Goal: Information Seeking & Learning: Find specific page/section

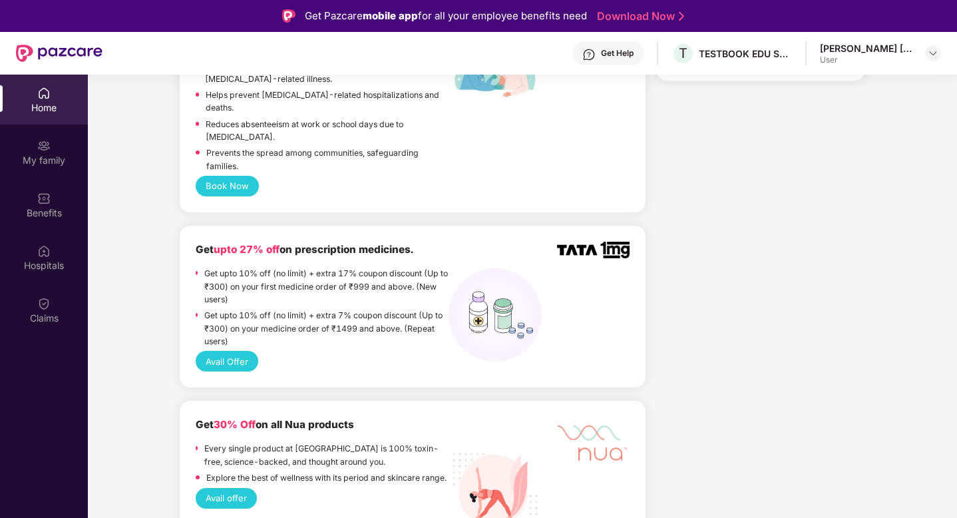
scroll to position [807, 0]
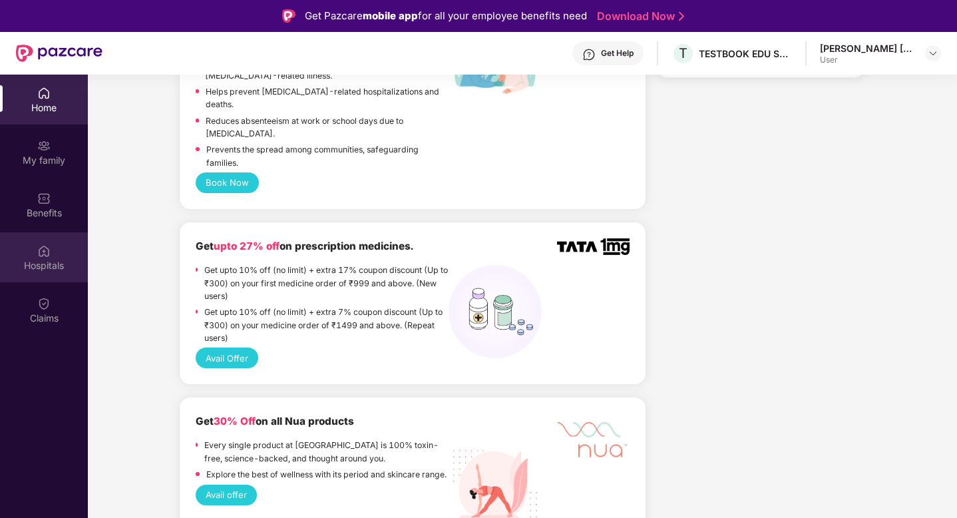
click at [35, 254] on div "Hospitals" at bounding box center [44, 257] width 88 height 50
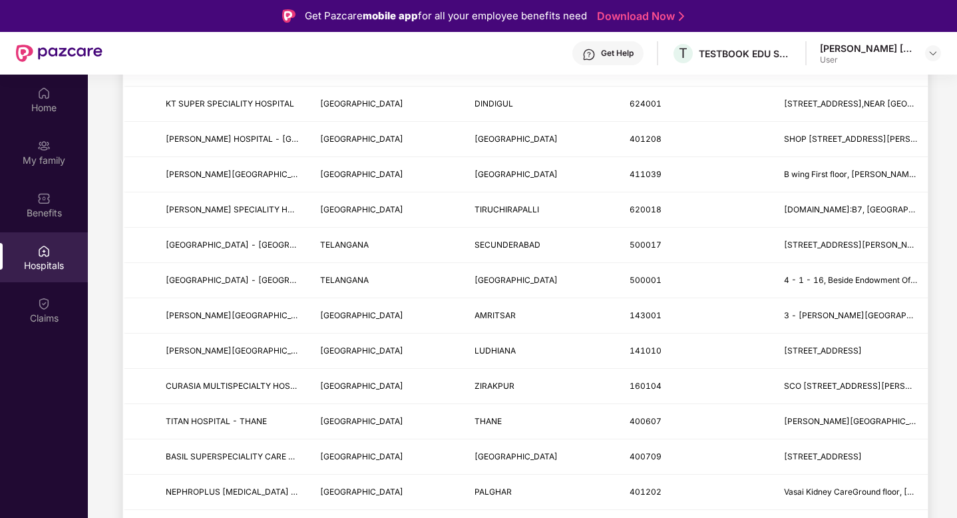
scroll to position [0, 0]
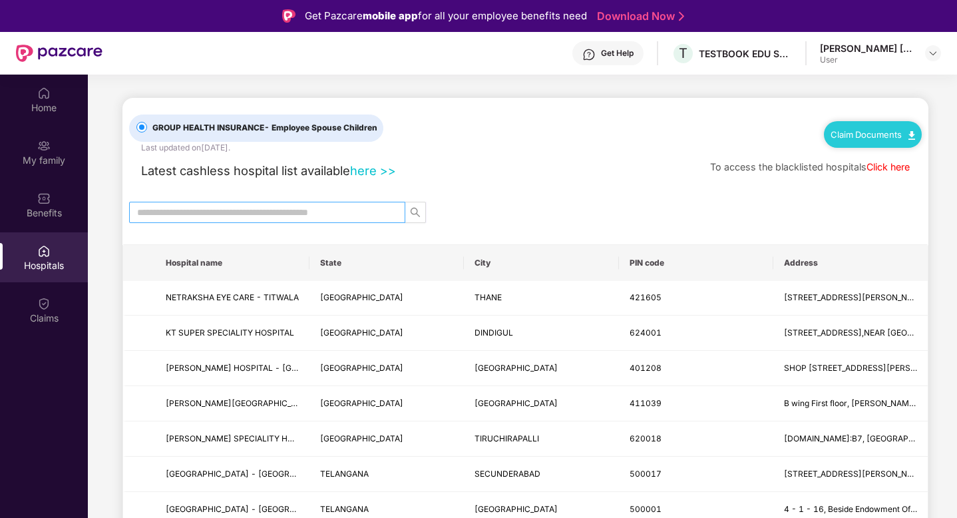
click at [287, 210] on input "text" at bounding box center [262, 212] width 250 height 15
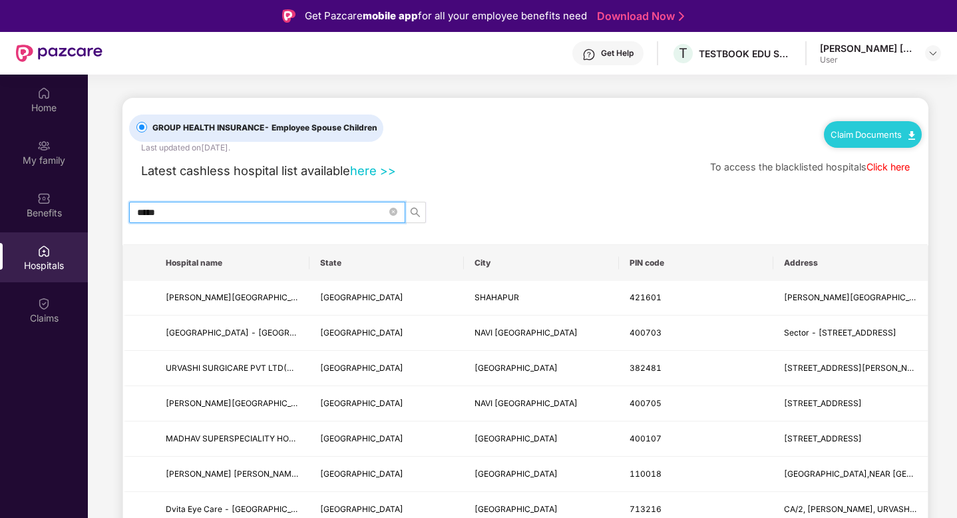
type input "*****"
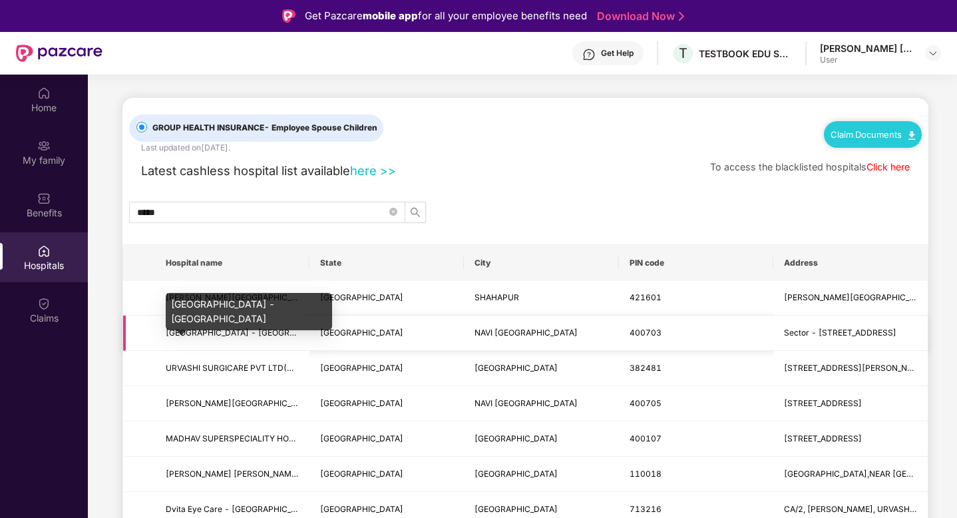
click at [250, 333] on span "[GEOGRAPHIC_DATA] - [GEOGRAPHIC_DATA]" at bounding box center [254, 332] width 176 height 10
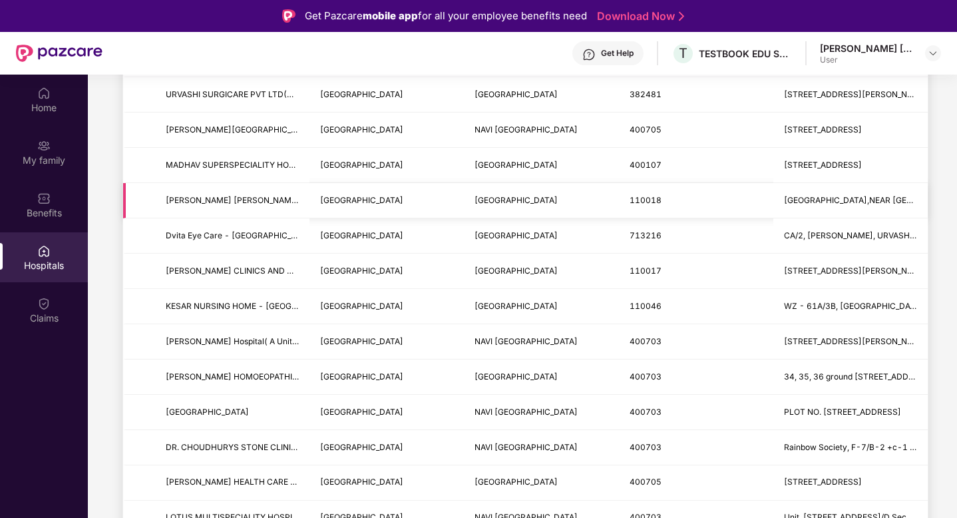
scroll to position [291, 0]
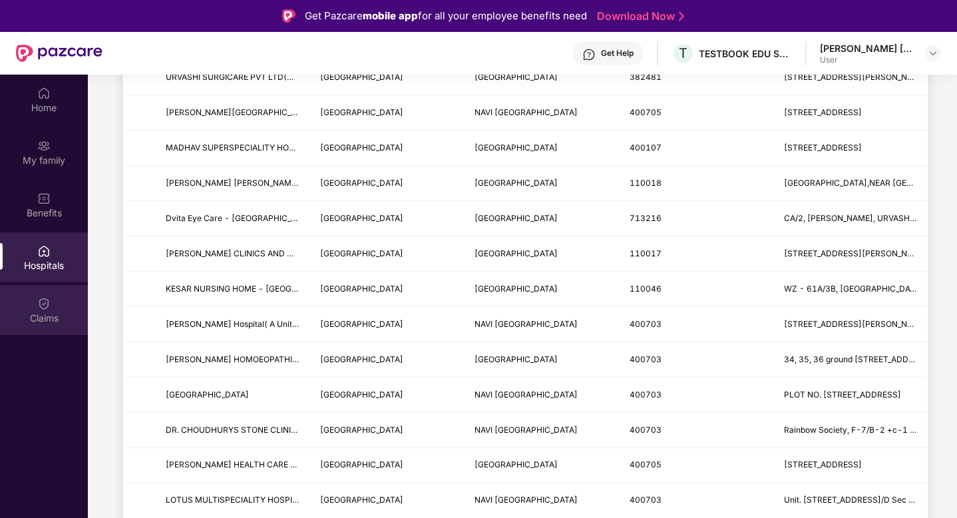
click at [39, 311] on div "Claims" at bounding box center [44, 317] width 88 height 13
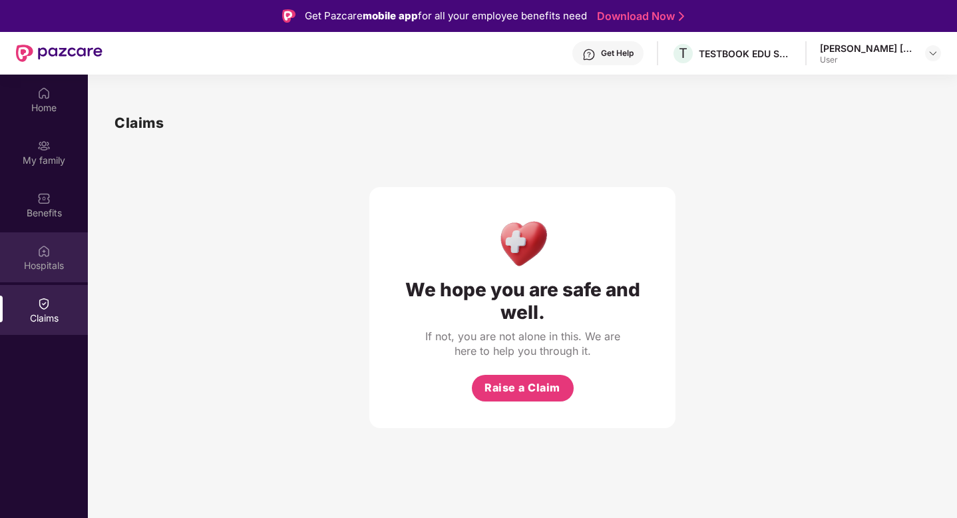
click at [62, 254] on div "Hospitals" at bounding box center [44, 257] width 88 height 50
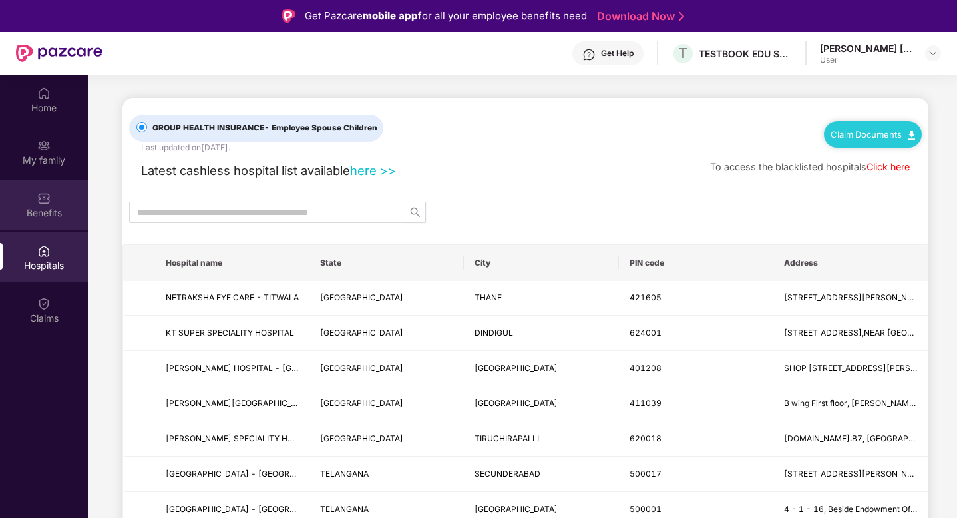
click at [55, 204] on div "Benefits" at bounding box center [44, 205] width 88 height 50
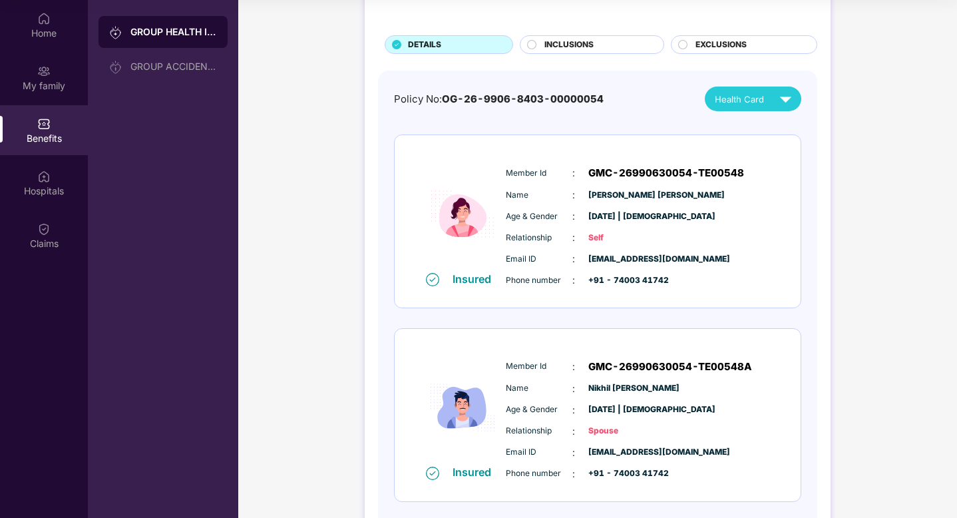
scroll to position [57, 0]
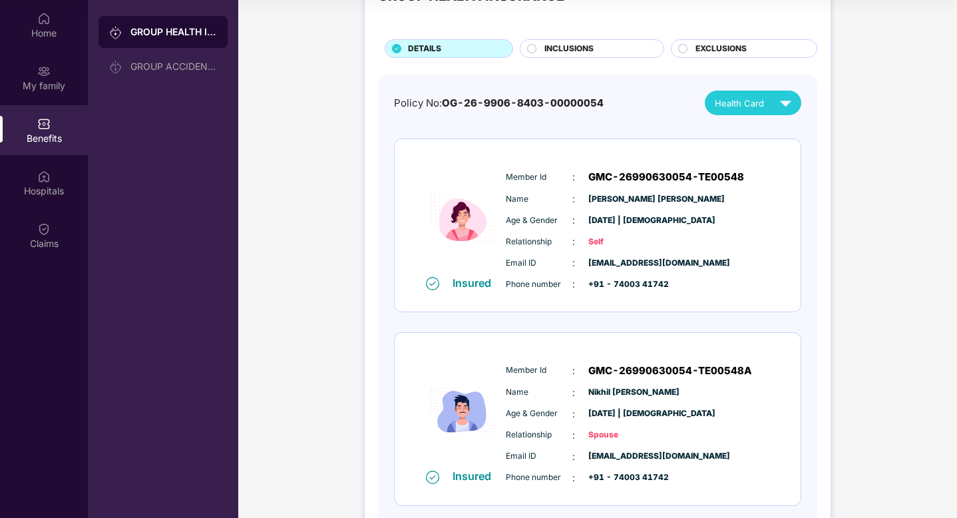
click at [634, 196] on span "[PERSON_NAME] [PERSON_NAME]" at bounding box center [621, 199] width 67 height 13
click at [614, 390] on span "Nikhil [PERSON_NAME]" at bounding box center [621, 392] width 67 height 13
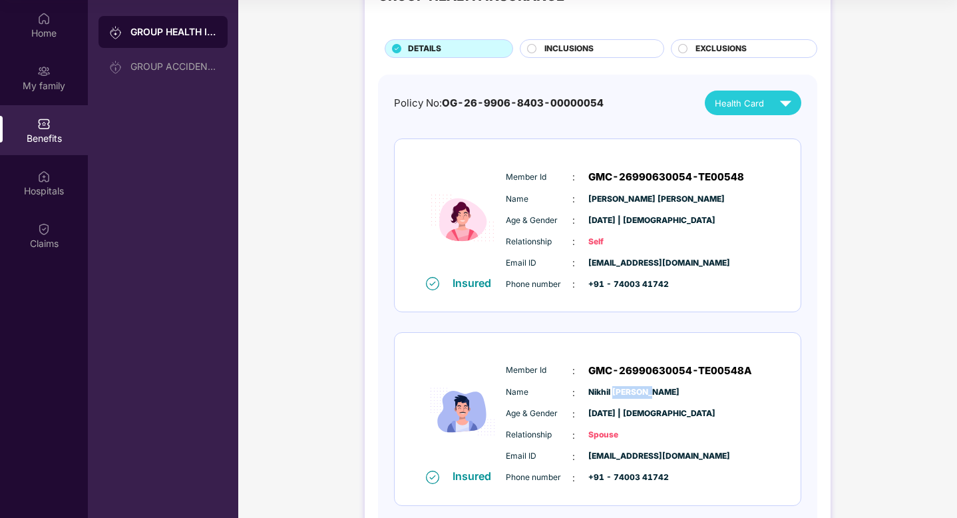
click at [614, 390] on span "Nikhil [PERSON_NAME]" at bounding box center [621, 392] width 67 height 13
click at [600, 201] on span "[PERSON_NAME] [PERSON_NAME]" at bounding box center [621, 199] width 67 height 13
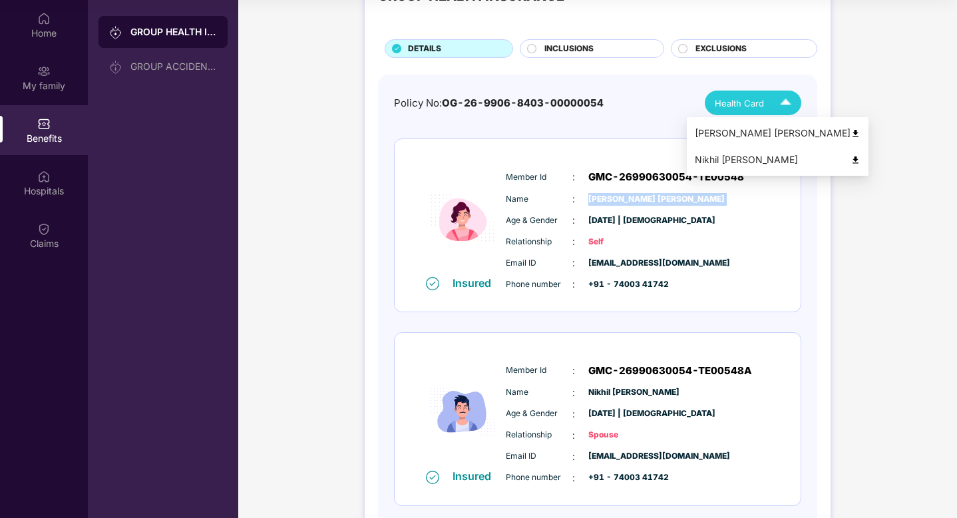
click at [850, 159] on img at bounding box center [855, 160] width 10 height 10
click at [785, 96] on img at bounding box center [785, 102] width 23 height 23
click at [779, 138] on div "[PERSON_NAME] [PERSON_NAME]" at bounding box center [778, 133] width 166 height 15
click at [787, 104] on img at bounding box center [785, 102] width 23 height 23
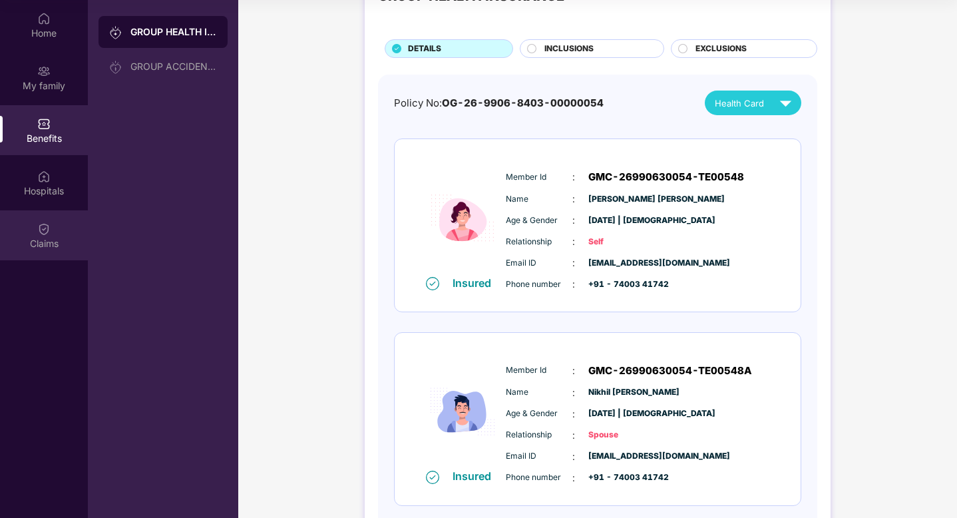
click at [47, 224] on img at bounding box center [43, 228] width 13 height 13
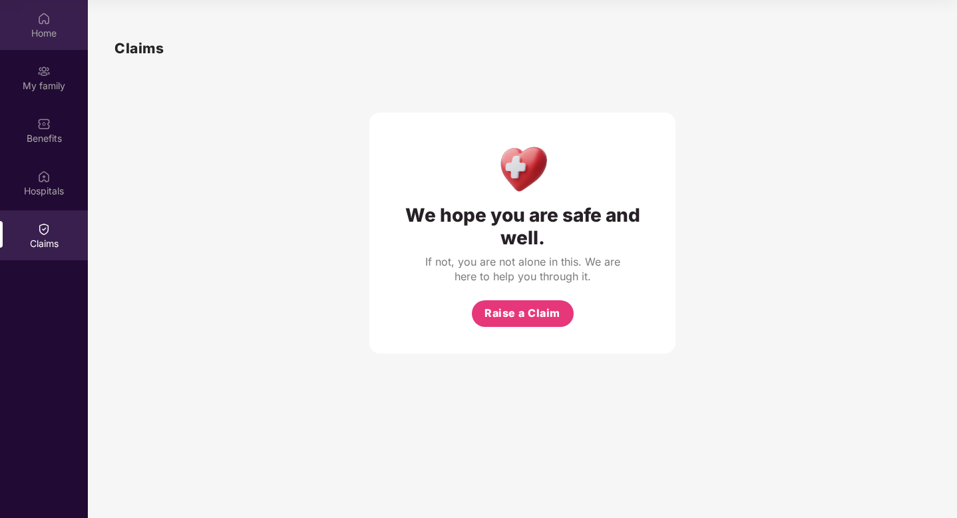
click at [45, 45] on div "Home" at bounding box center [44, 25] width 88 height 50
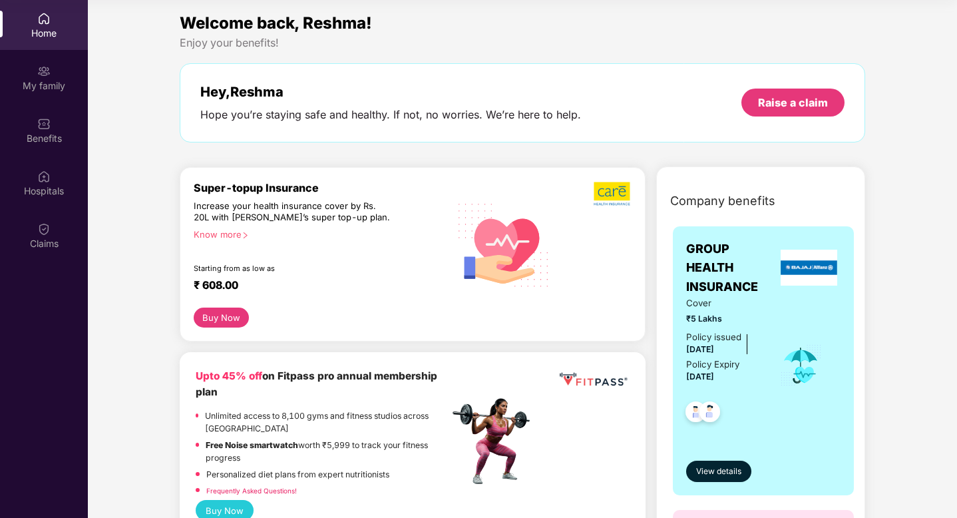
scroll to position [47, 0]
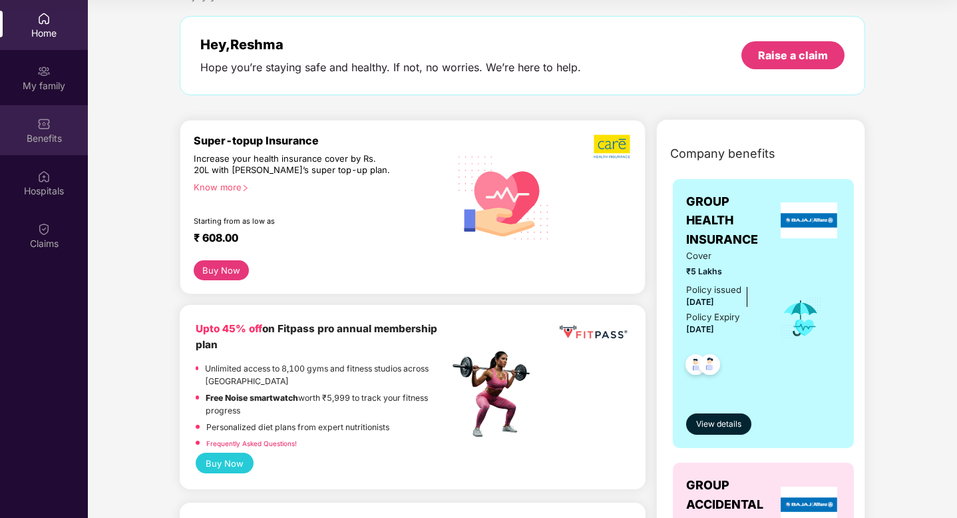
click at [47, 132] on div "Benefits" at bounding box center [44, 138] width 88 height 13
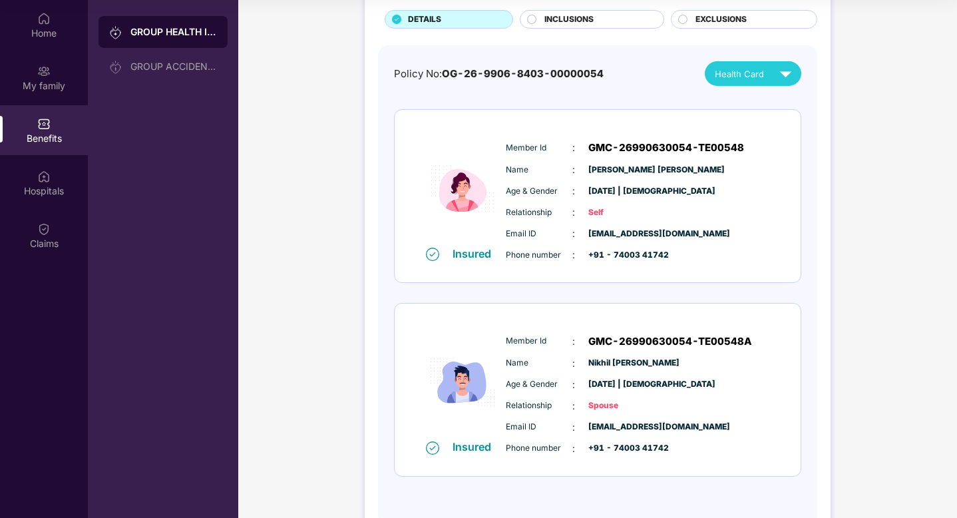
scroll to position [24, 0]
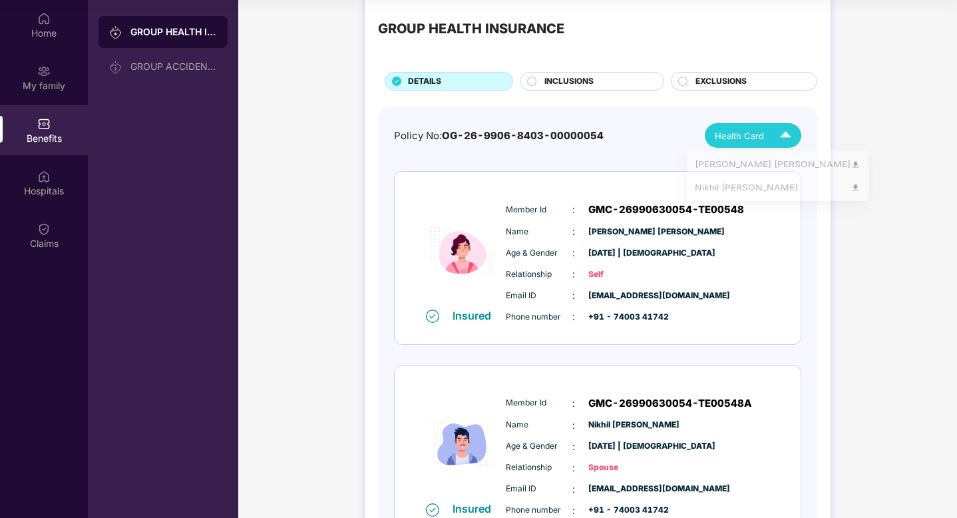
click at [769, 130] on div "Health Card" at bounding box center [756, 135] width 83 height 23
click at [761, 170] on div "[PERSON_NAME] [PERSON_NAME]" at bounding box center [778, 166] width 166 height 15
